Goal: Find specific page/section: Find specific page/section

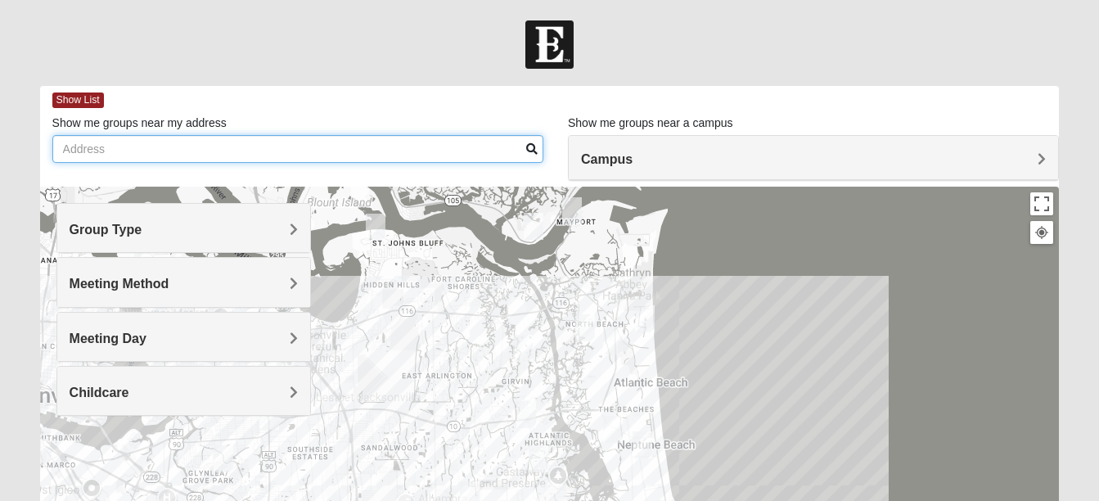
click at [178, 145] on input "Show me groups near my address" at bounding box center [297, 149] width 491 height 28
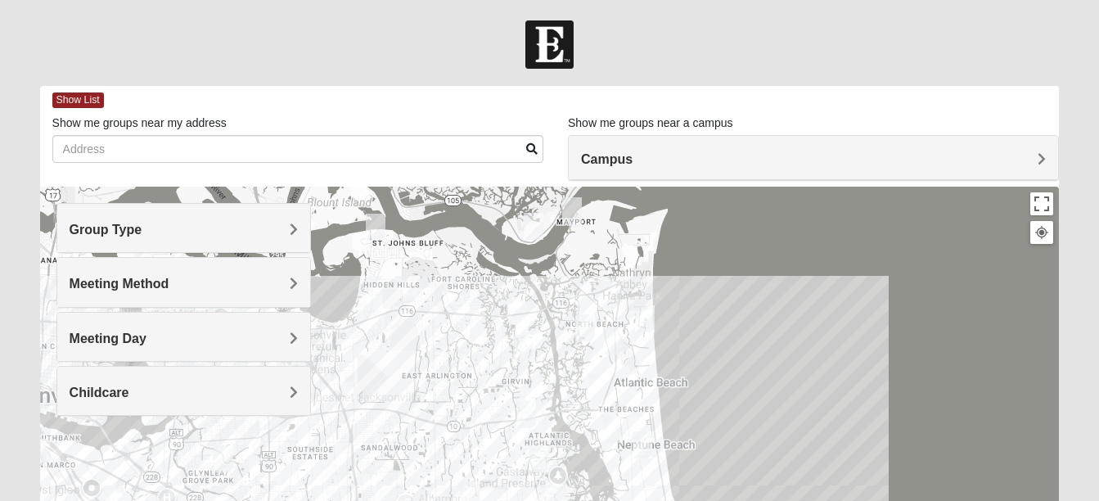
click at [633, 160] on span "Campus" at bounding box center [607, 159] width 52 height 14
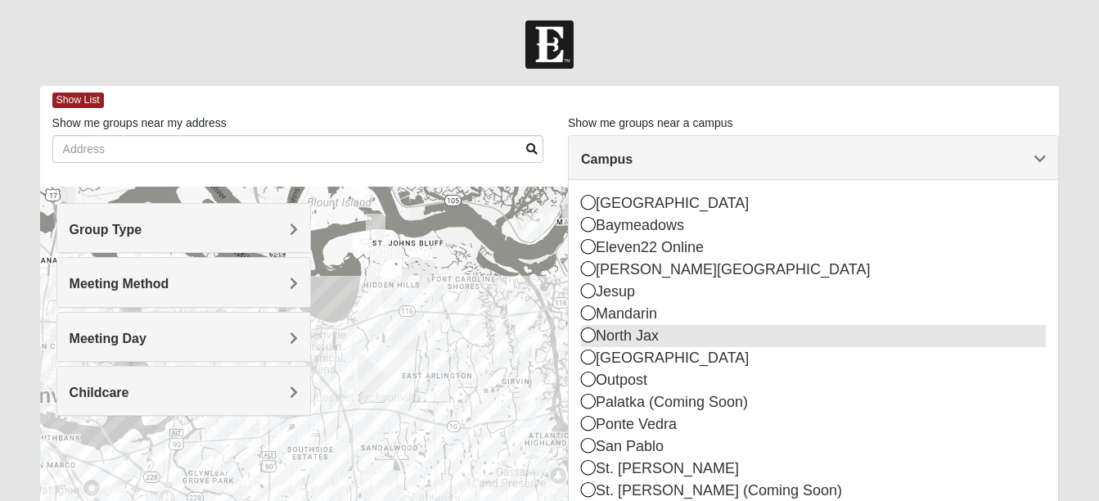
click at [664, 337] on div "North Jax" at bounding box center [813, 336] width 465 height 22
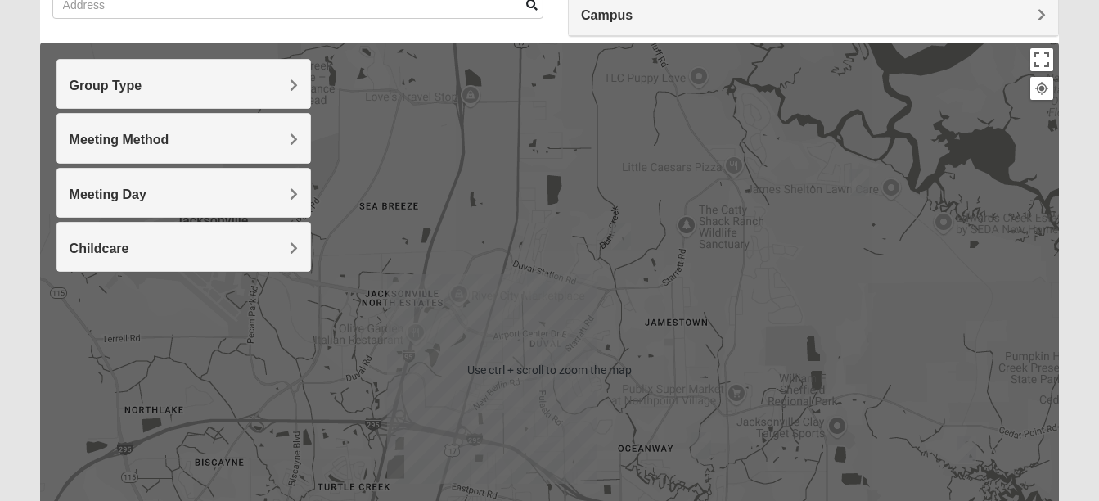
scroll to position [164, 0]
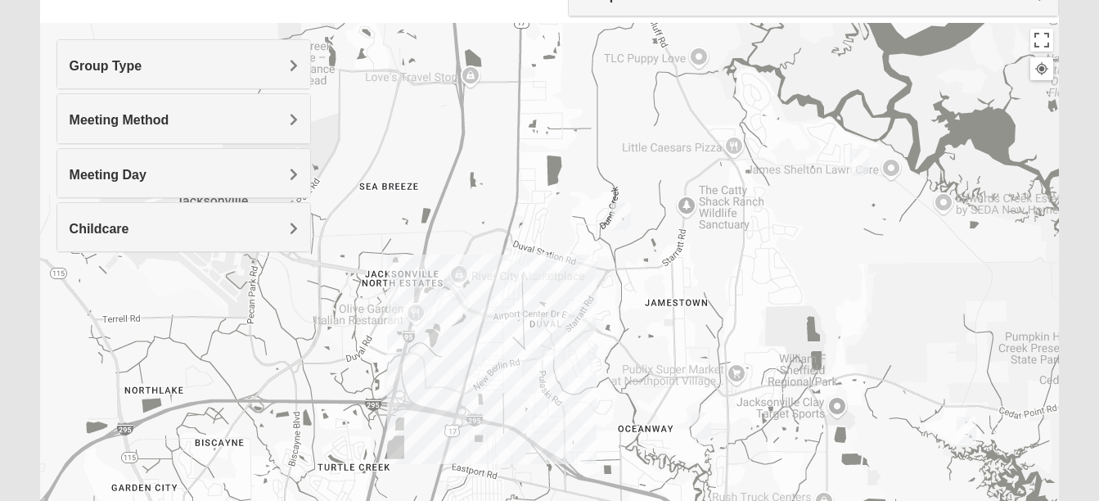
click at [142, 65] on span "Group Type" at bounding box center [106, 66] width 73 height 14
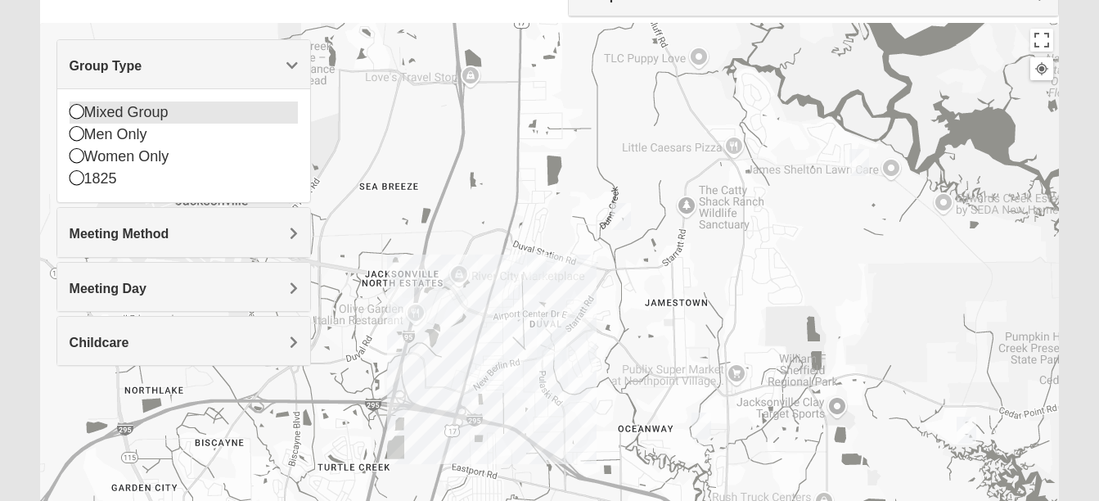
click at [76, 109] on icon at bounding box center [77, 111] width 15 height 15
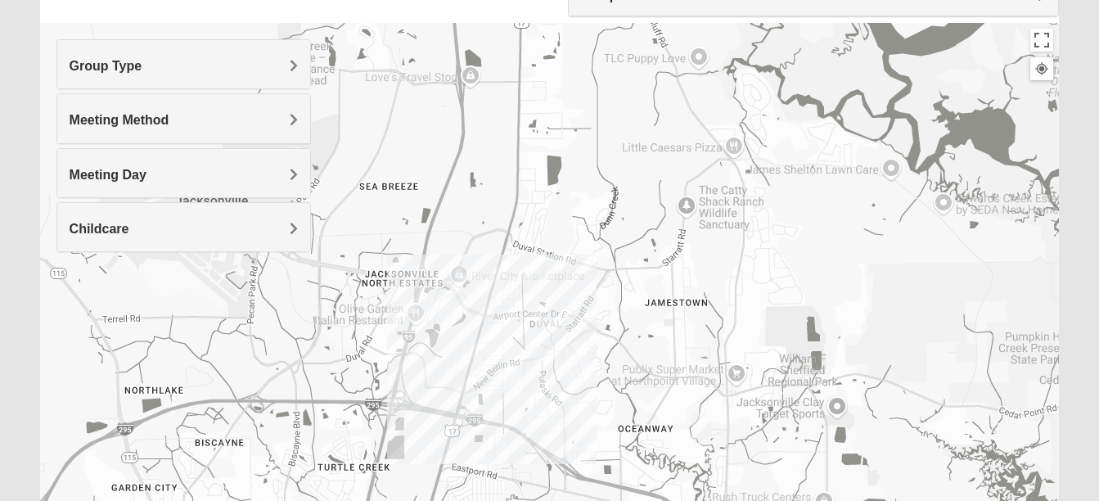
click at [284, 124] on h4 "Meeting Method" at bounding box center [184, 120] width 228 height 16
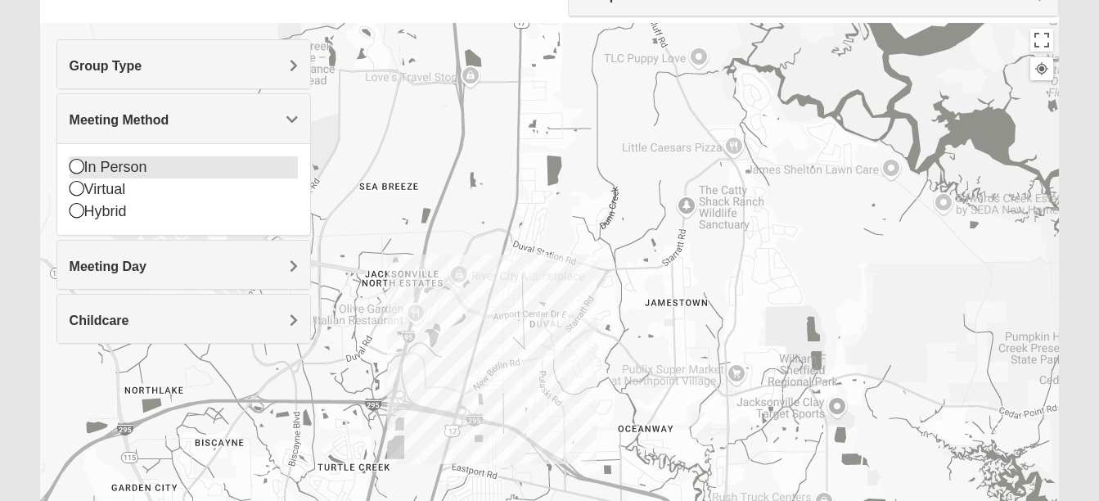
click at [71, 166] on icon at bounding box center [77, 166] width 15 height 15
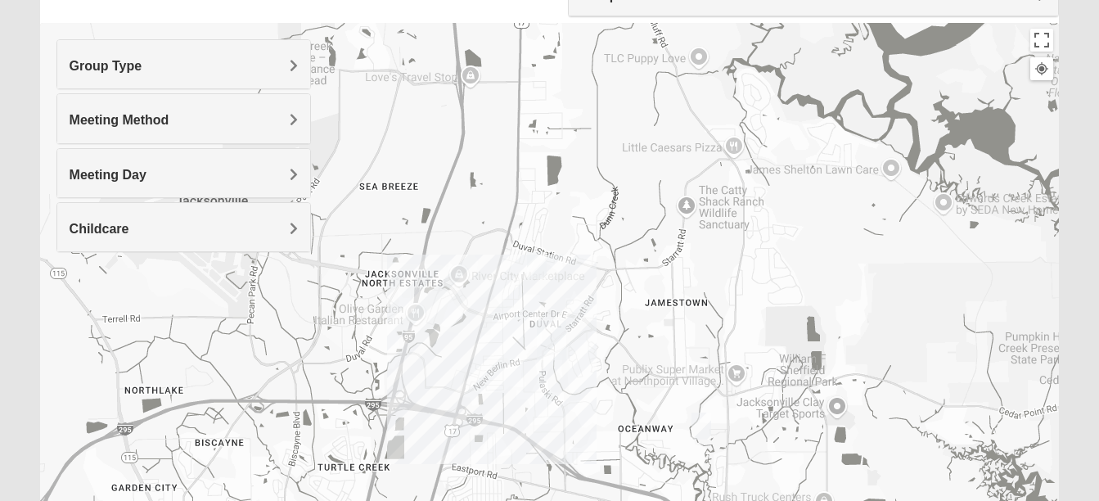
click at [147, 171] on span "Meeting Day" at bounding box center [108, 175] width 77 height 14
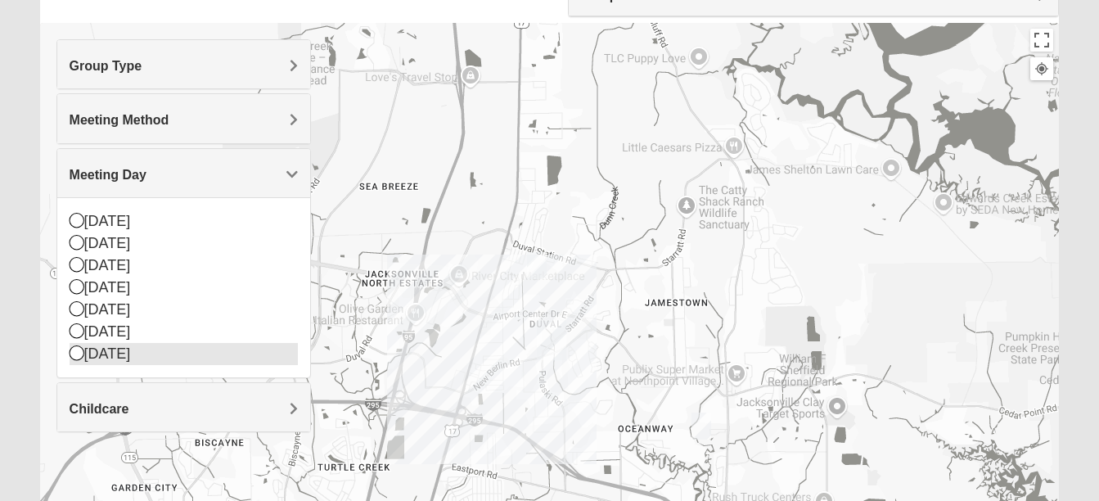
click at [73, 353] on icon at bounding box center [77, 352] width 15 height 15
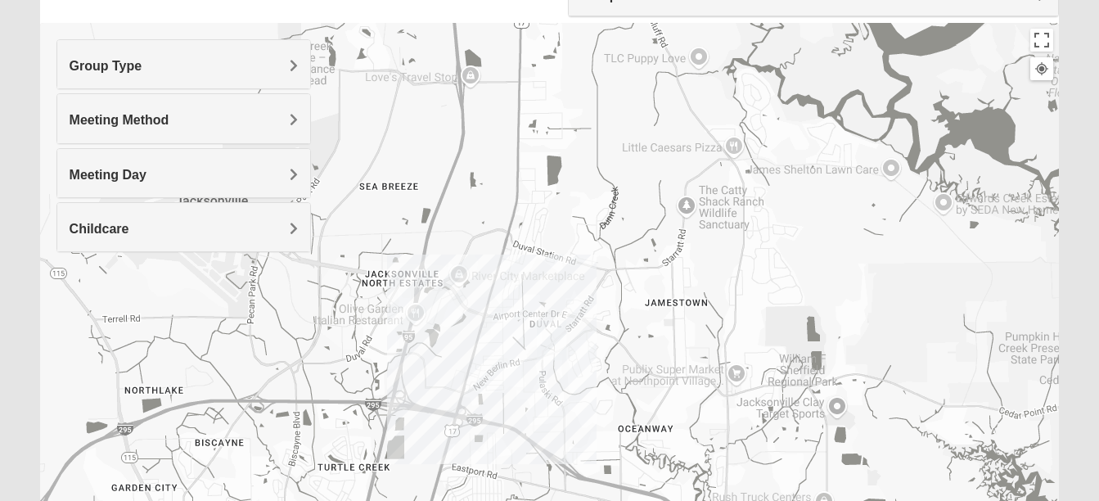
click at [289, 164] on div "Meeting Day" at bounding box center [183, 173] width 253 height 48
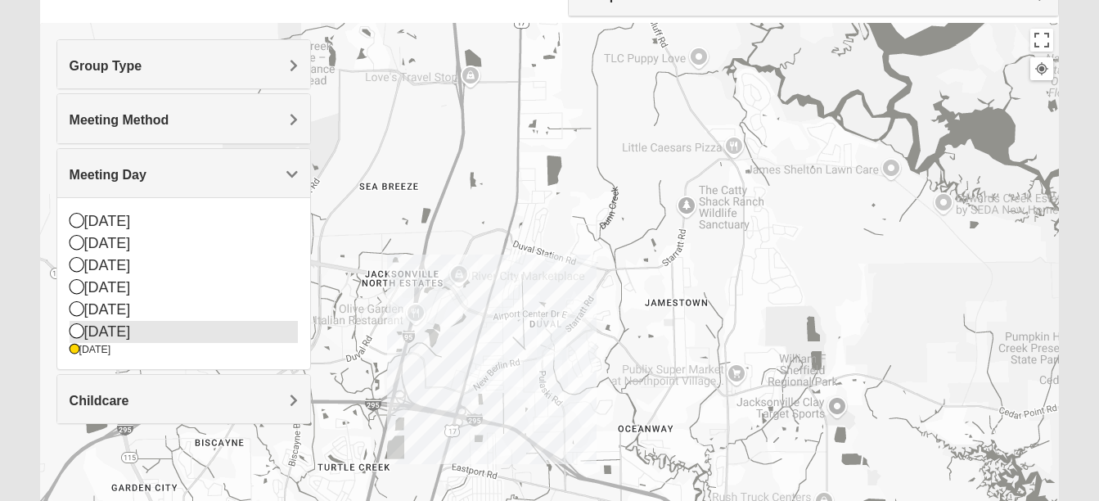
click at [71, 328] on icon at bounding box center [77, 330] width 15 height 15
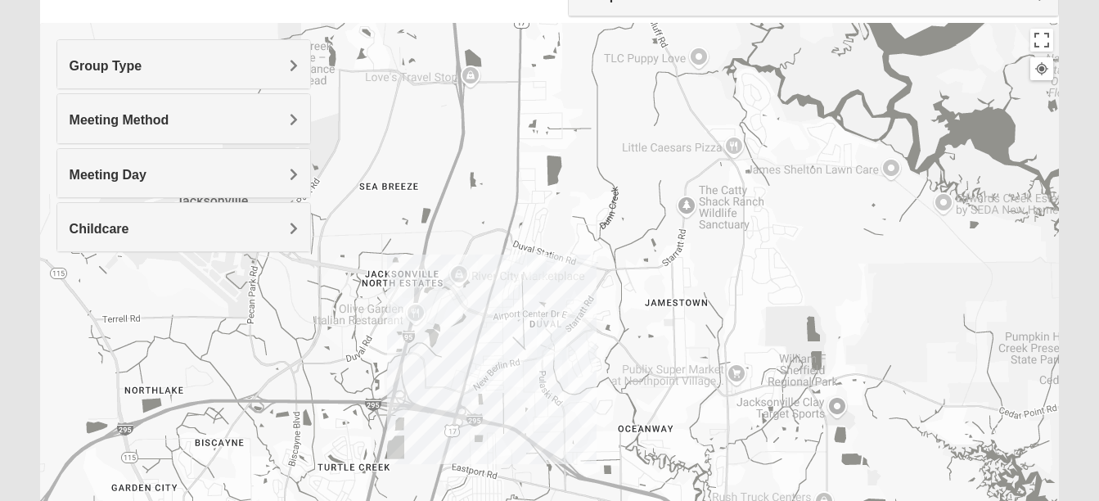
click at [534, 265] on img "Mixed Martins 32218" at bounding box center [537, 265] width 20 height 27
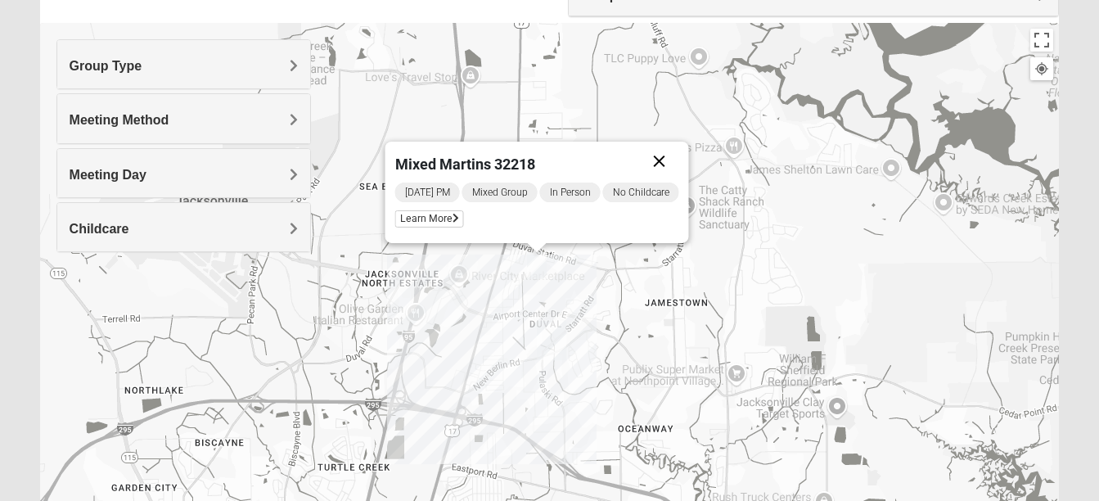
click at [655, 159] on button "Close" at bounding box center [658, 161] width 39 height 39
